Goal: Find specific page/section: Find specific page/section

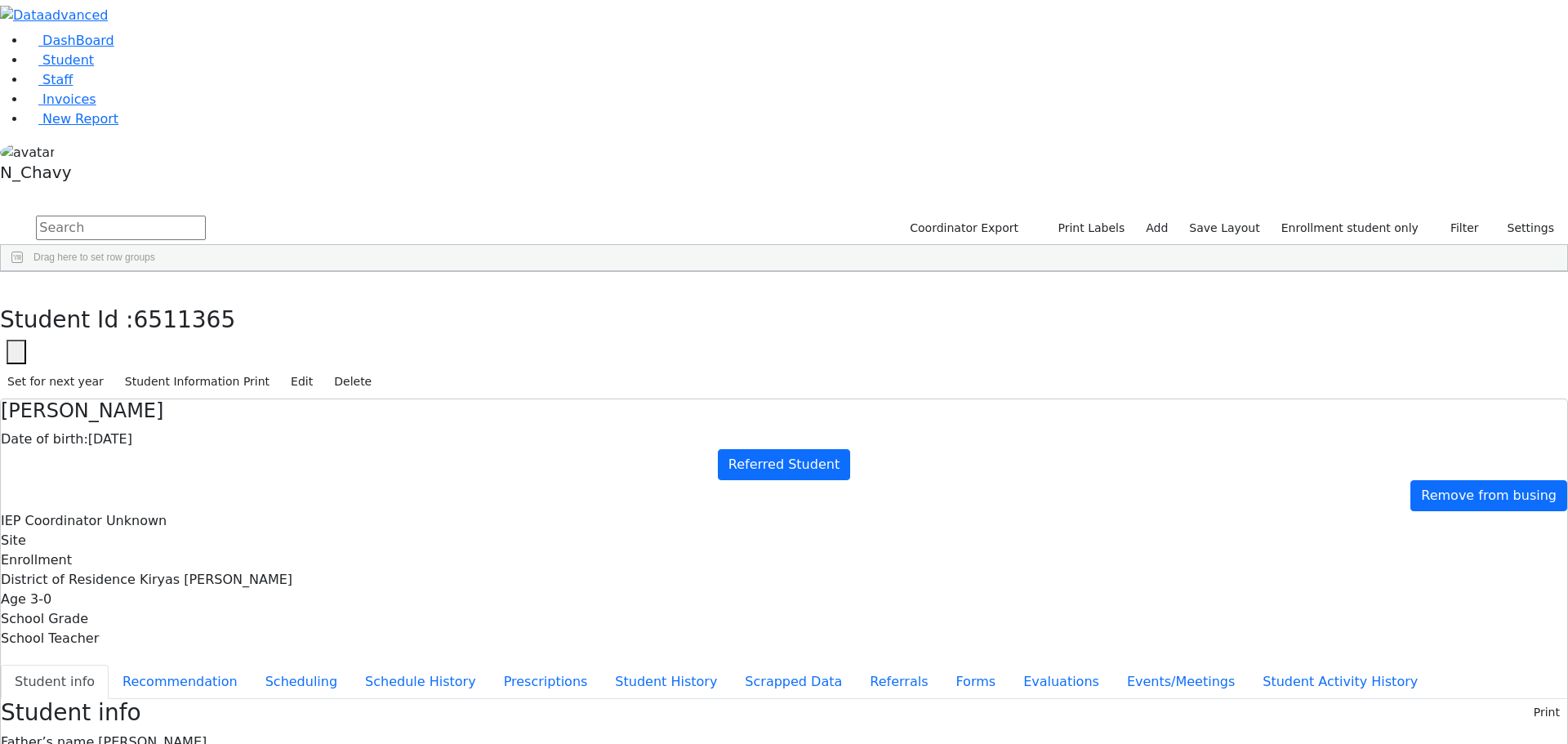
drag, startPoint x: 349, startPoint y: 152, endPoint x: 323, endPoint y: 544, distance: 392.9
click at [323, 544] on div "6511359 [PERSON_NAME] [DATE] Unknown Referred Student [GEOGRAPHIC_DATA] Unknown…" at bounding box center [589, 698] width 1176 height 801
click at [167, 299] on div "Aharonowitz" at bounding box center [125, 309] width 84 height 23
click at [167, 321] on div "[PERSON_NAME]" at bounding box center [125, 332] width 84 height 23
click at [167, 344] on div "[PERSON_NAME]" at bounding box center [125, 355] width 84 height 23
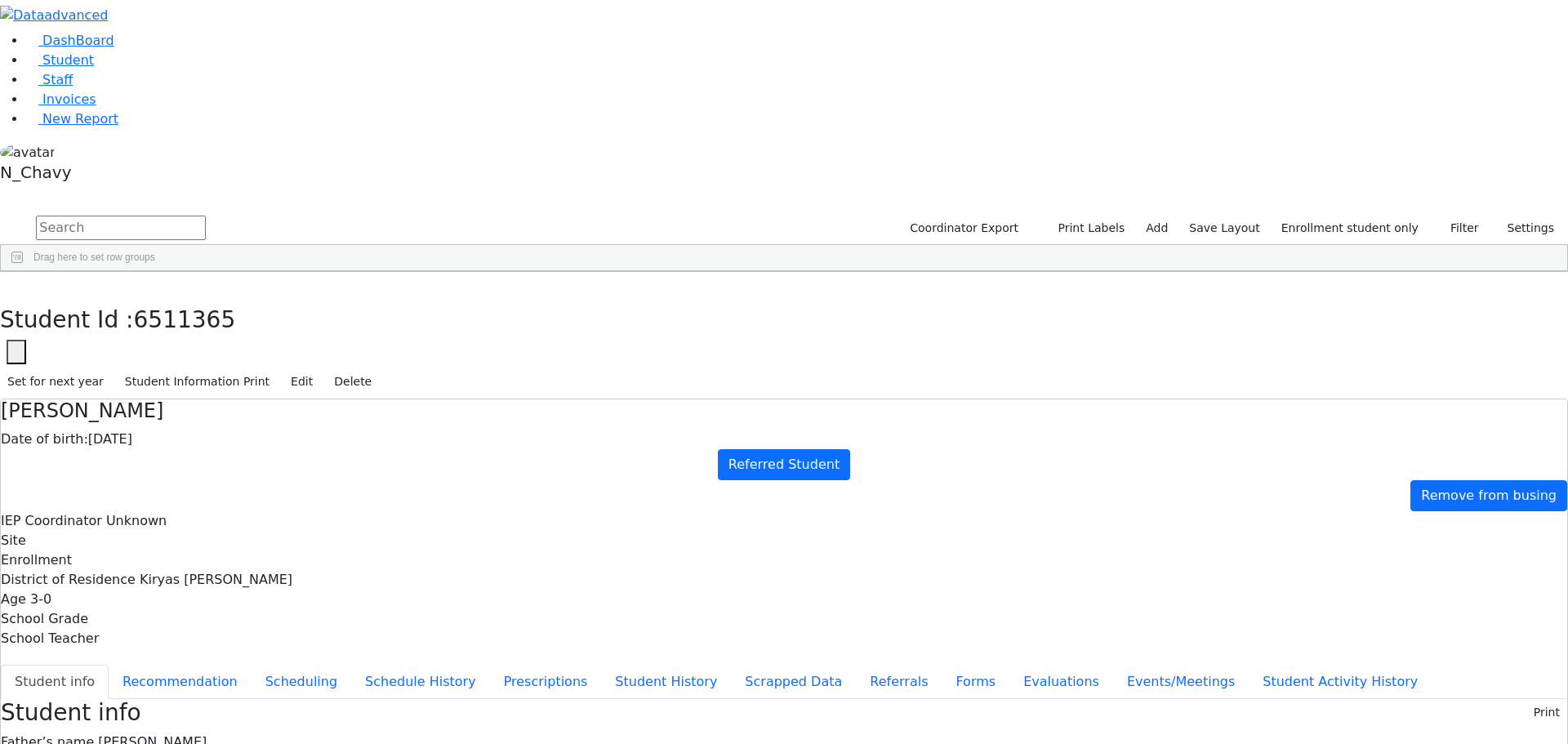
click at [167, 367] on div "[PERSON_NAME]" at bounding box center [125, 378] width 84 height 23
click at [167, 390] on div "[PERSON_NAME]" at bounding box center [125, 401] width 84 height 23
click at [167, 413] on div "[PERSON_NAME]" at bounding box center [125, 424] width 84 height 23
click at [167, 435] on div "[PERSON_NAME]" at bounding box center [125, 446] width 84 height 23
click at [167, 458] on div "[PERSON_NAME]" at bounding box center [125, 469] width 84 height 23
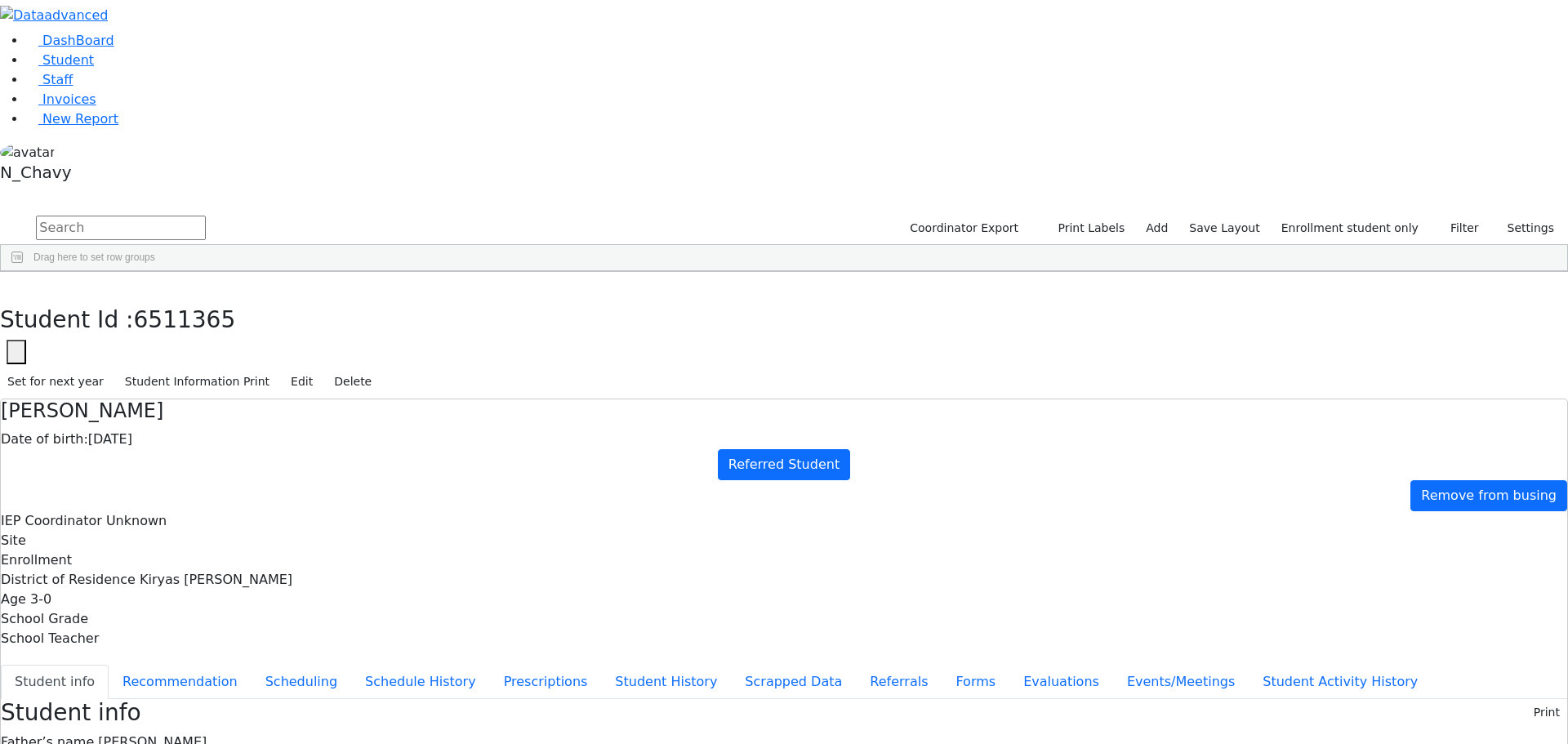
click at [167, 481] on div "[PERSON_NAME]" at bounding box center [125, 492] width 84 height 23
click at [167, 504] on div "[PERSON_NAME]" at bounding box center [125, 515] width 84 height 23
click at [167, 527] on div "[PERSON_NAME]" at bounding box center [125, 538] width 84 height 23
click at [167, 550] on div "[PERSON_NAME]" at bounding box center [125, 561] width 84 height 23
click at [167, 572] on div "[PERSON_NAME]" at bounding box center [125, 583] width 84 height 23
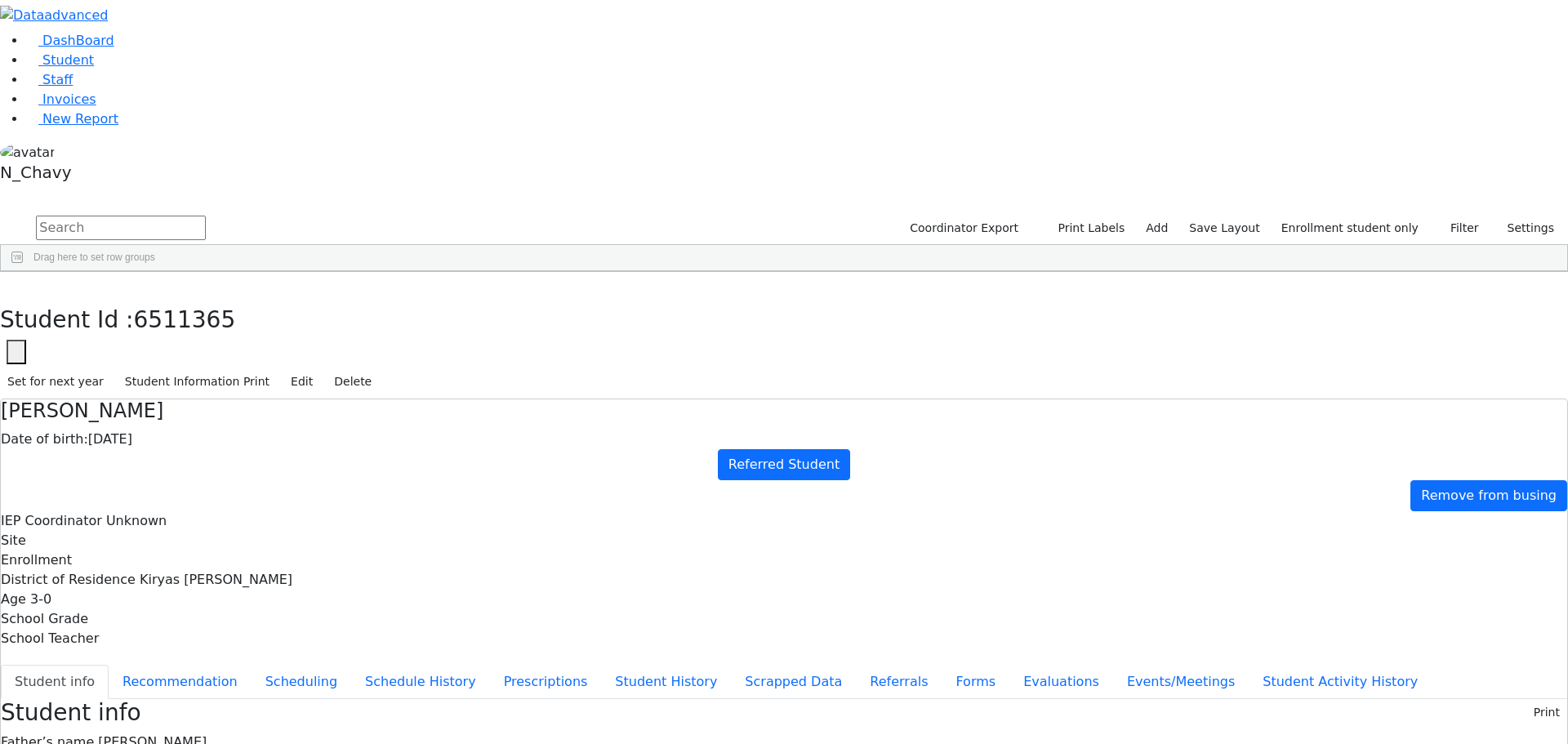
click at [167, 618] on div "Glauber" at bounding box center [125, 629] width 84 height 23
click at [167, 595] on div "Gestetner" at bounding box center [125, 606] width 84 height 23
click at [167, 618] on div "Glauber" at bounding box center [125, 629] width 84 height 23
click at [167, 641] on div "[PERSON_NAME]" at bounding box center [125, 652] width 84 height 23
click at [167, 664] on div "[PERSON_NAME]" at bounding box center [125, 675] width 84 height 23
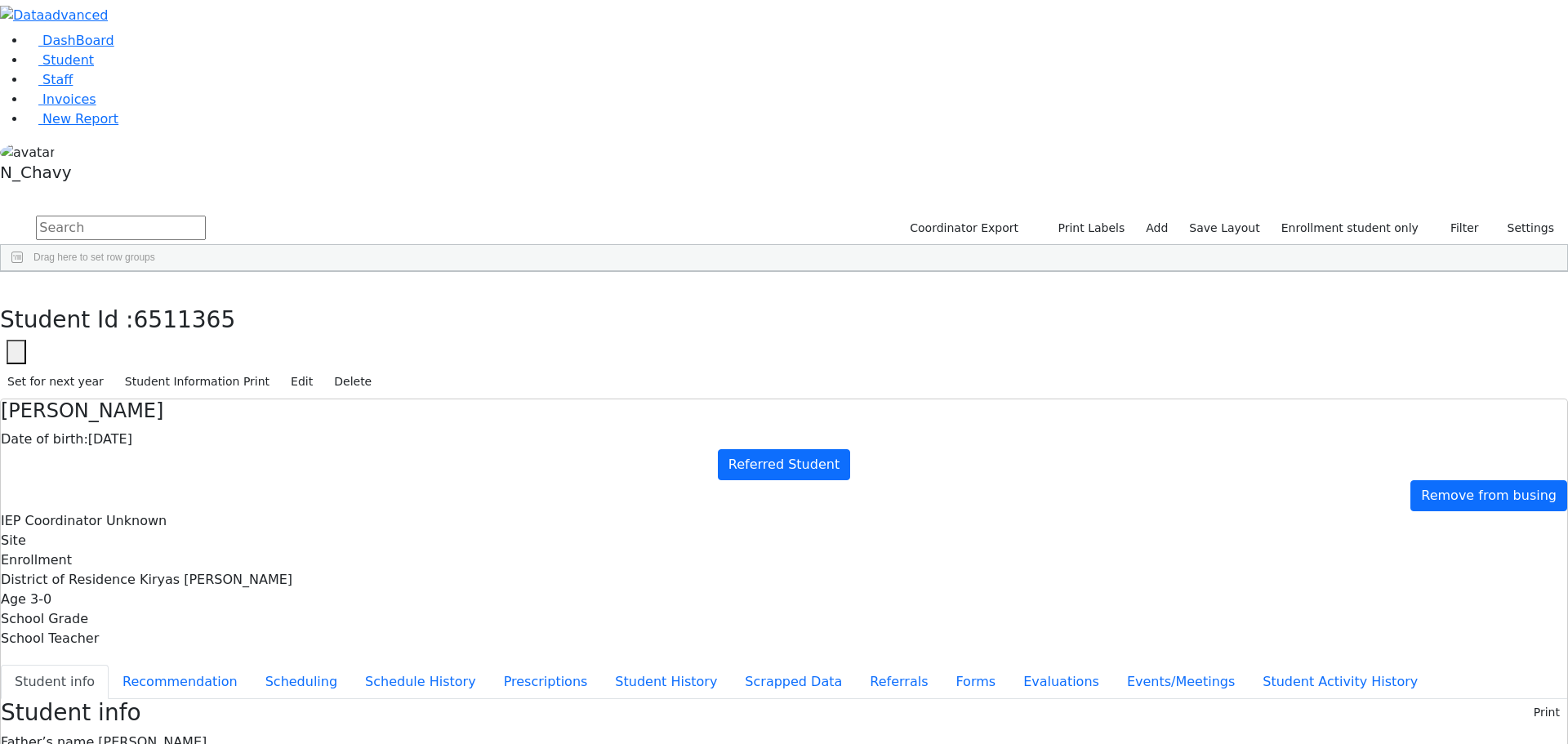
click at [167, 686] on div "[PERSON_NAME]" at bounding box center [125, 697] width 84 height 23
click at [588, 709] on div "Referred Student" at bounding box center [546, 720] width 84 height 23
